Goal: Obtain resource: Obtain resource

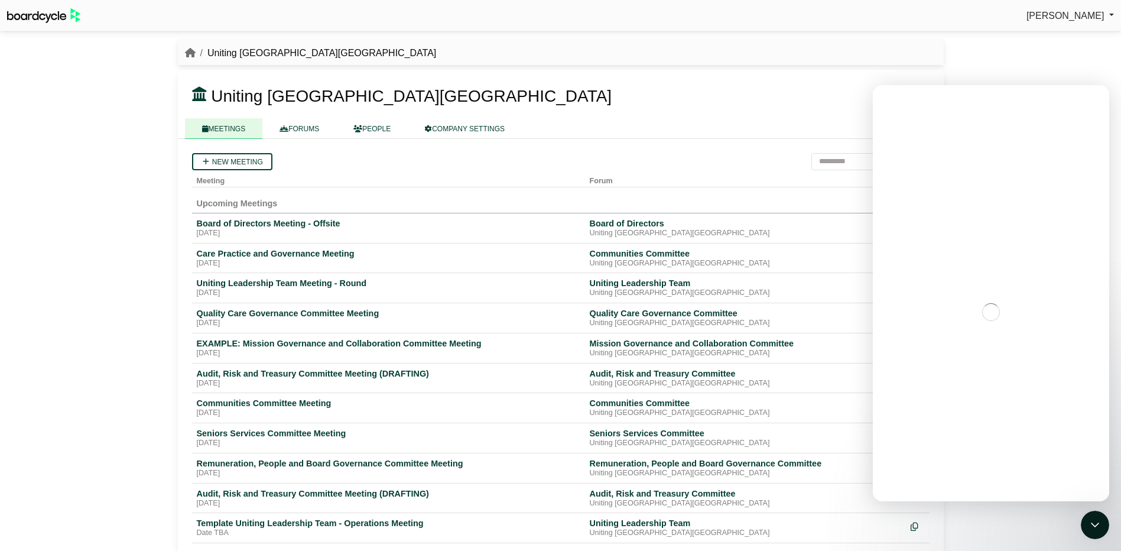
click at [298, 128] on link "FORUMS" at bounding box center [299, 128] width 74 height 21
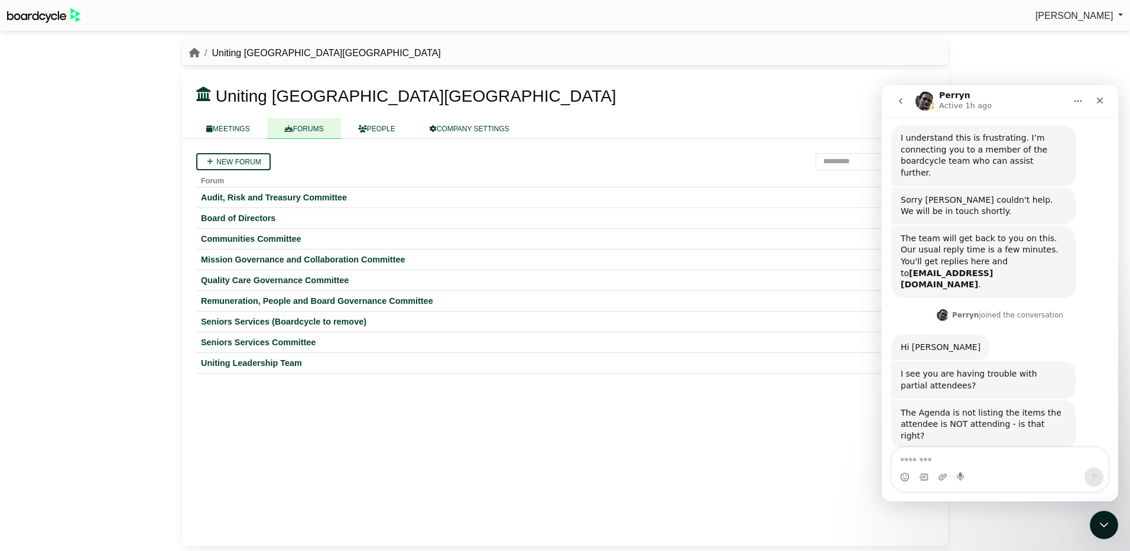
scroll to position [733, 0]
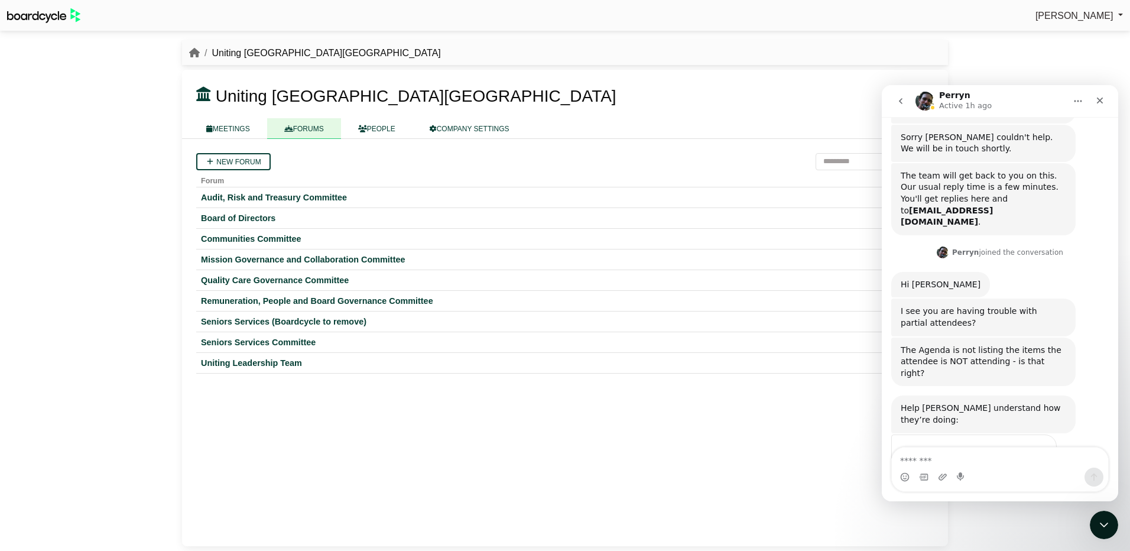
click at [249, 361] on div "Uniting Leadership Team" at bounding box center [565, 362] width 728 height 11
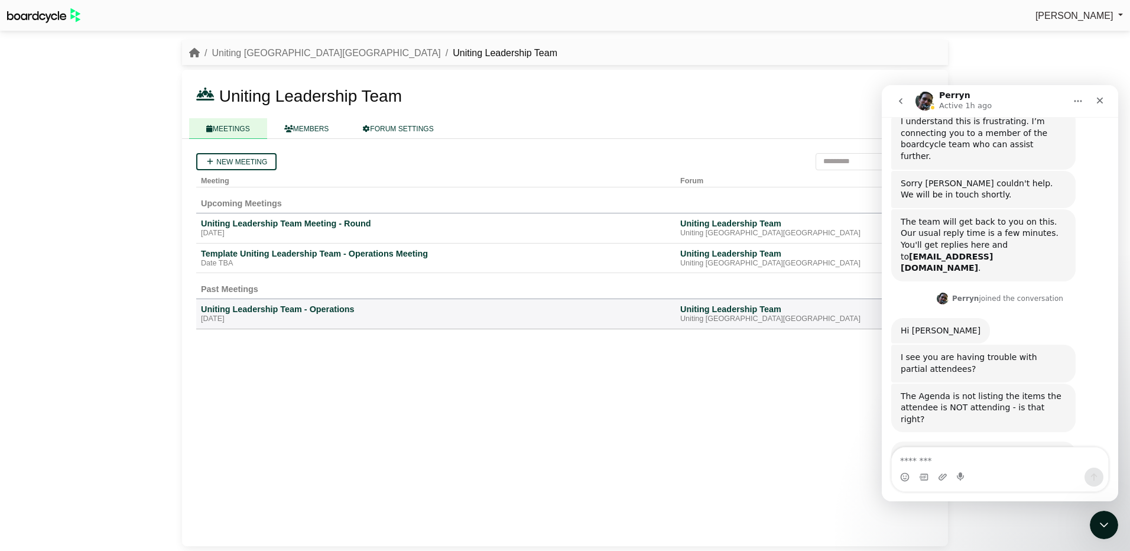
scroll to position [733, 0]
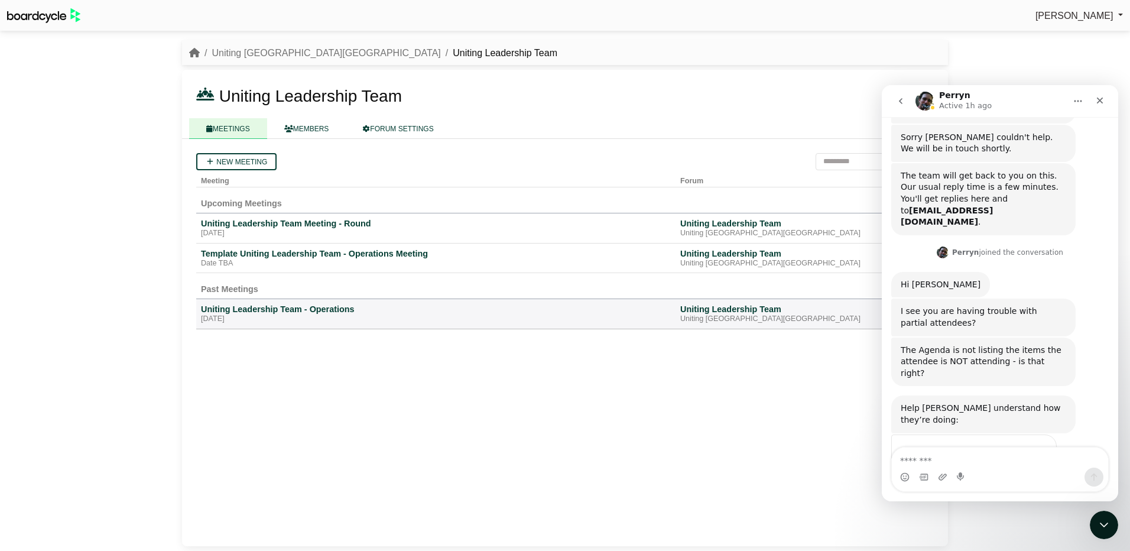
click at [1102, 98] on icon "Close" at bounding box center [1100, 100] width 6 height 6
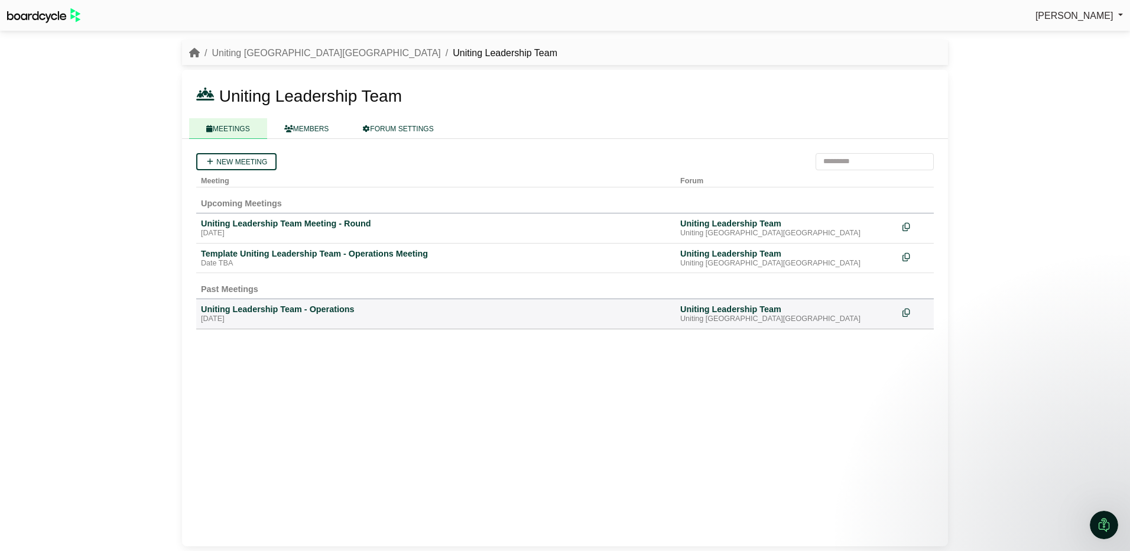
click at [237, 222] on div "Uniting Leadership Team Meeting - Round" at bounding box center [436, 223] width 470 height 11
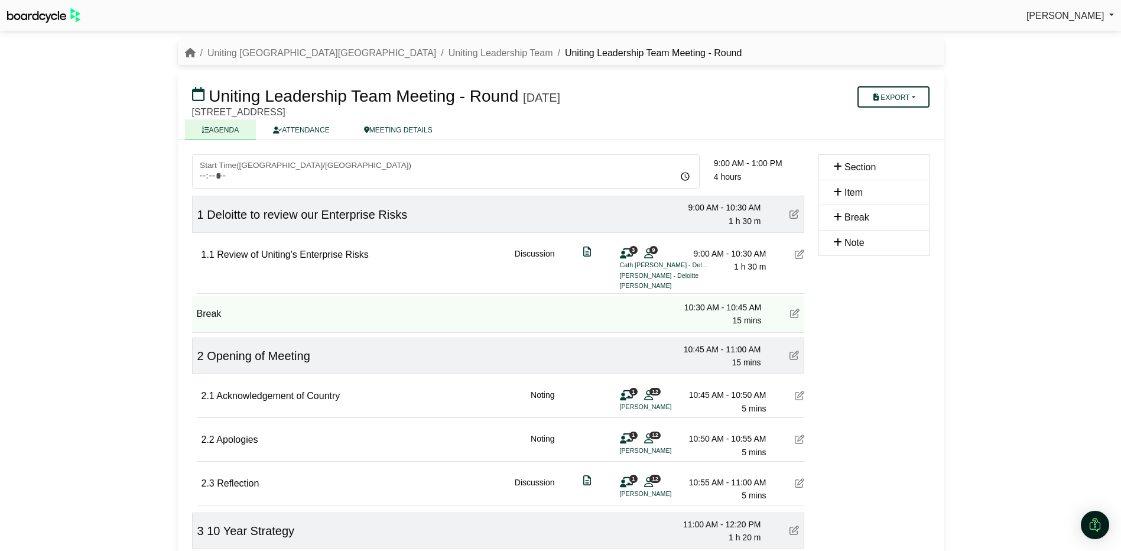
click at [898, 90] on button "Export" at bounding box center [892, 96] width 71 height 21
click at [902, 114] on link "Agenda" at bounding box center [908, 118] width 103 height 18
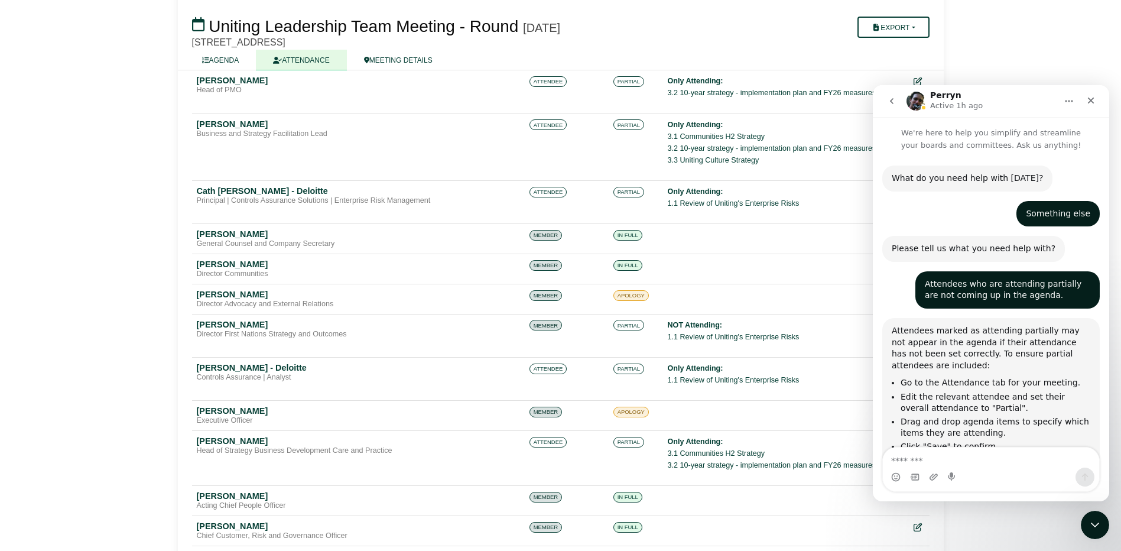
scroll to position [2, 0]
